Goal: Check status: Check status

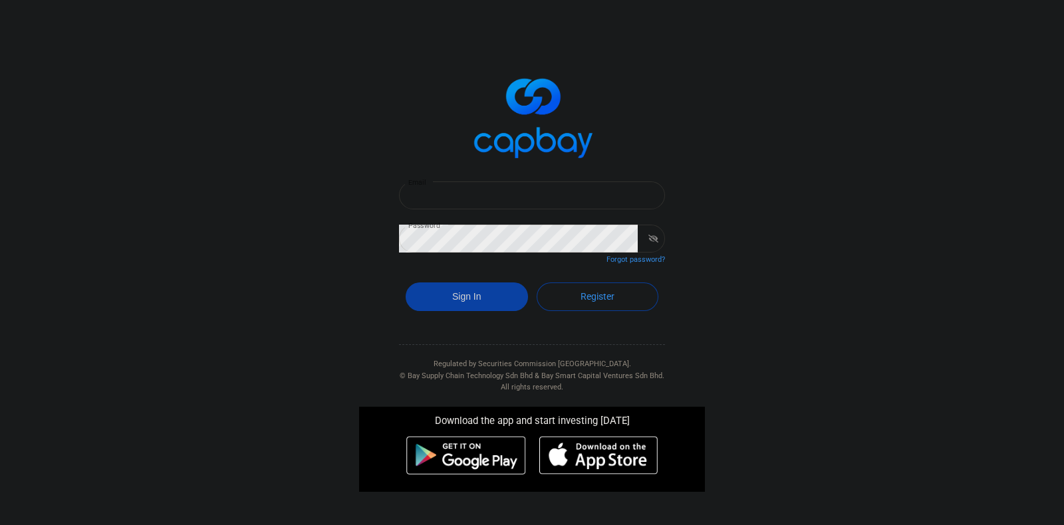
type input "[EMAIL_ADDRESS][DOMAIN_NAME]"
click at [481, 296] on button "Sign In" at bounding box center [466, 297] width 122 height 29
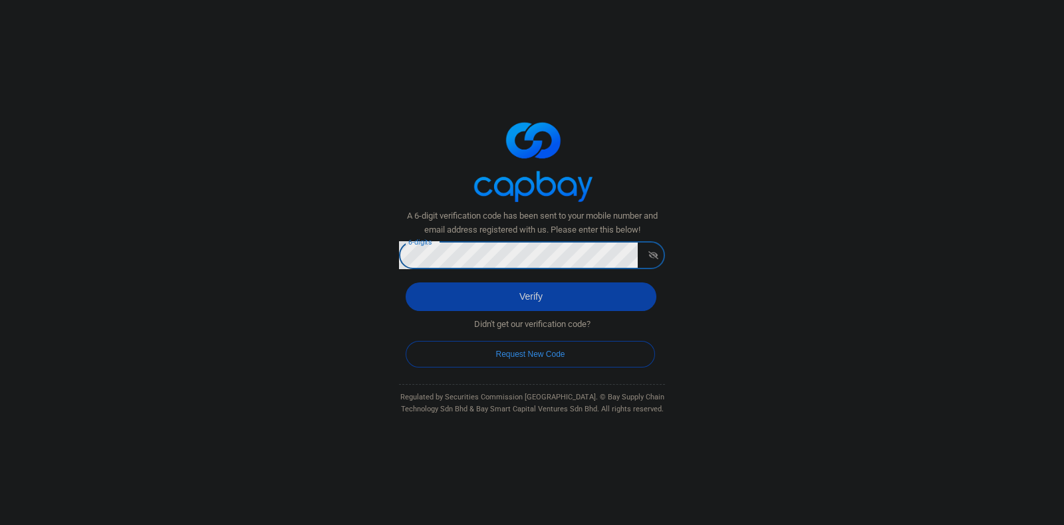
click at [546, 296] on button "Verify" at bounding box center [530, 297] width 251 height 29
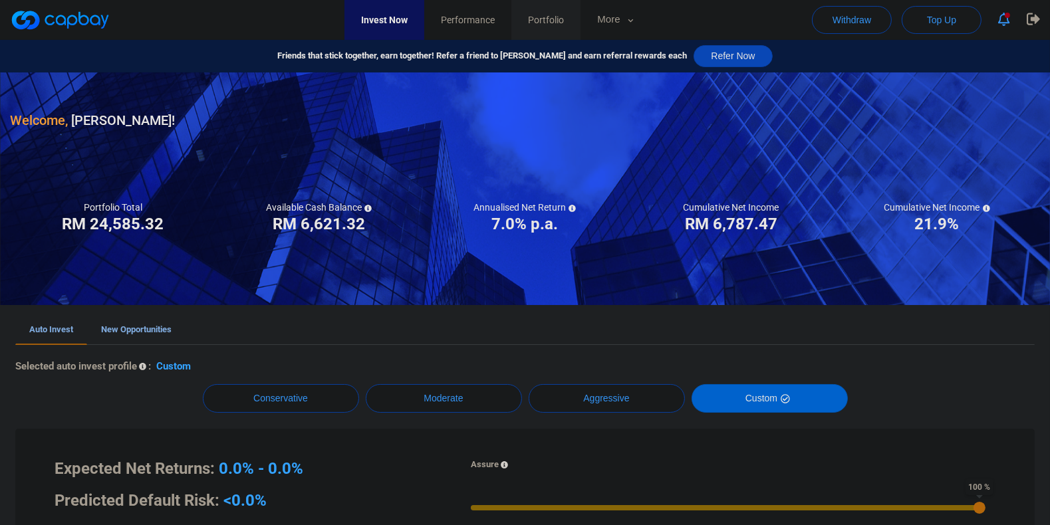
click at [564, 27] on span "Portfolio" at bounding box center [546, 20] width 36 height 15
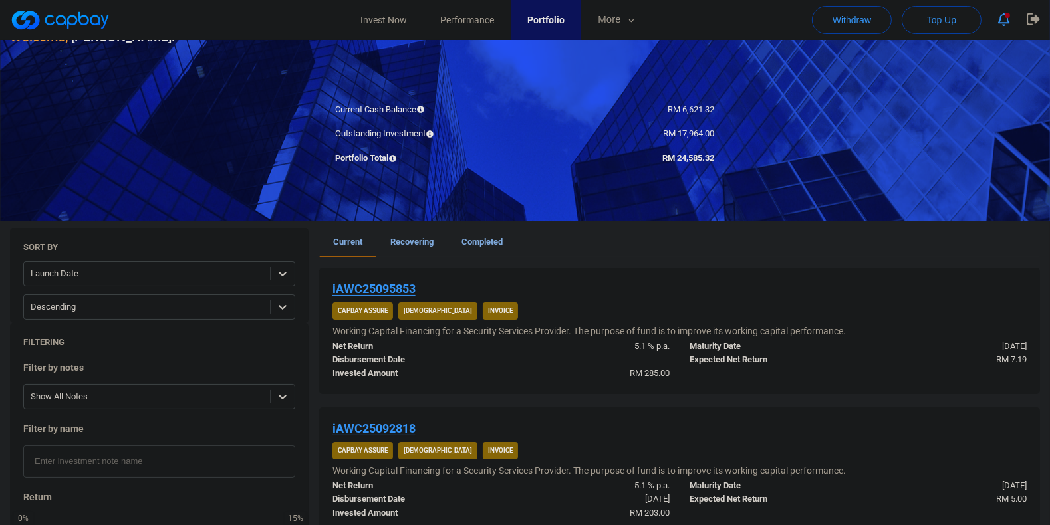
scroll to position [166, 0]
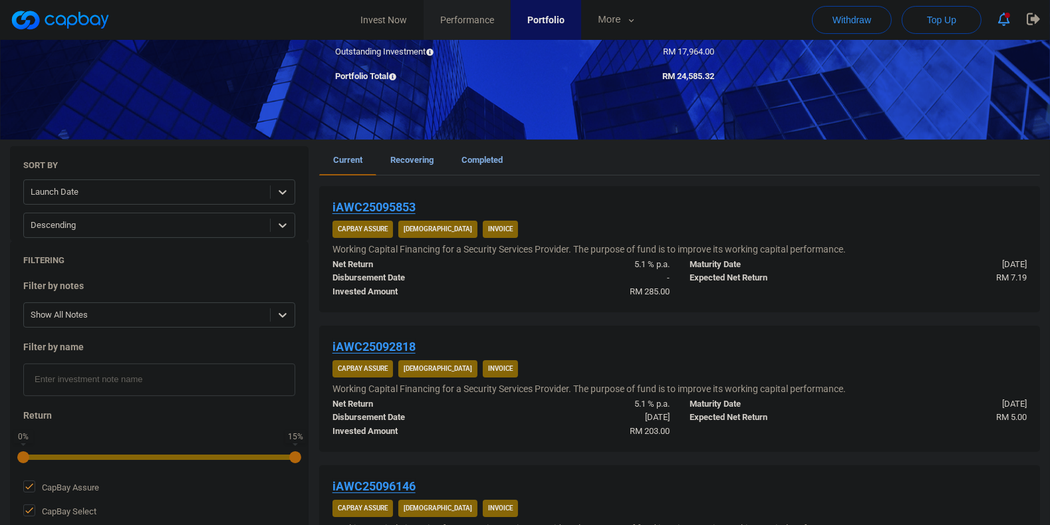
click at [463, 27] on span "Performance" at bounding box center [467, 20] width 54 height 15
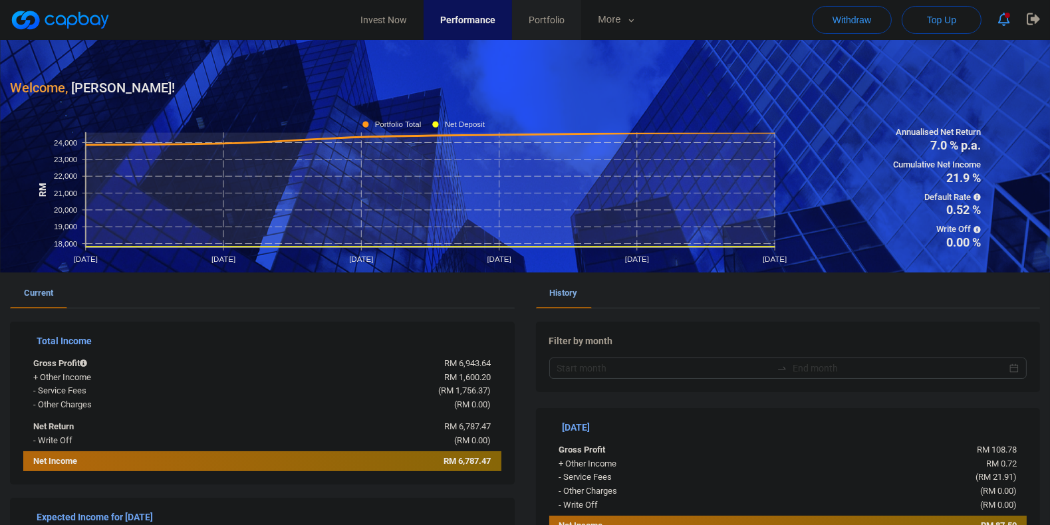
click at [564, 20] on span "Portfolio" at bounding box center [546, 20] width 36 height 15
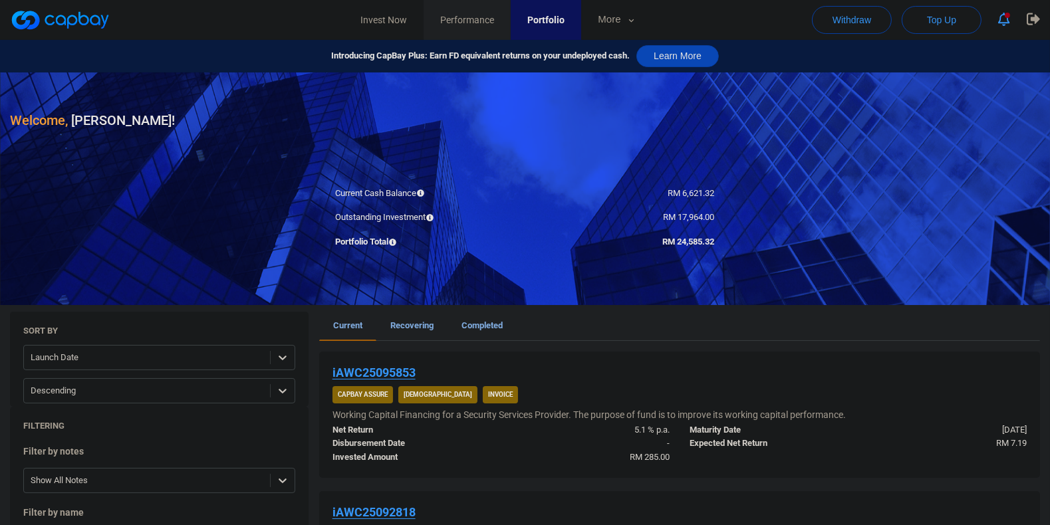
click at [496, 22] on link "Performance" at bounding box center [466, 20] width 87 height 40
